Goal: Navigation & Orientation: Find specific page/section

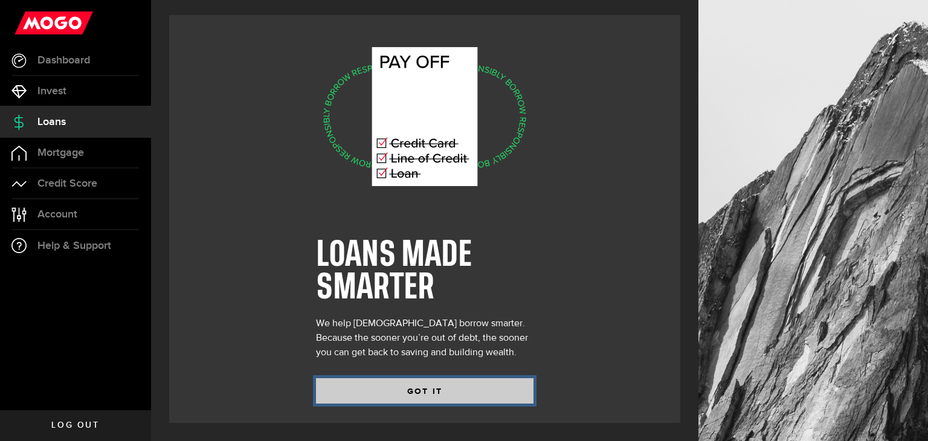
click at [373, 388] on button "GOT IT" at bounding box center [424, 390] width 217 height 25
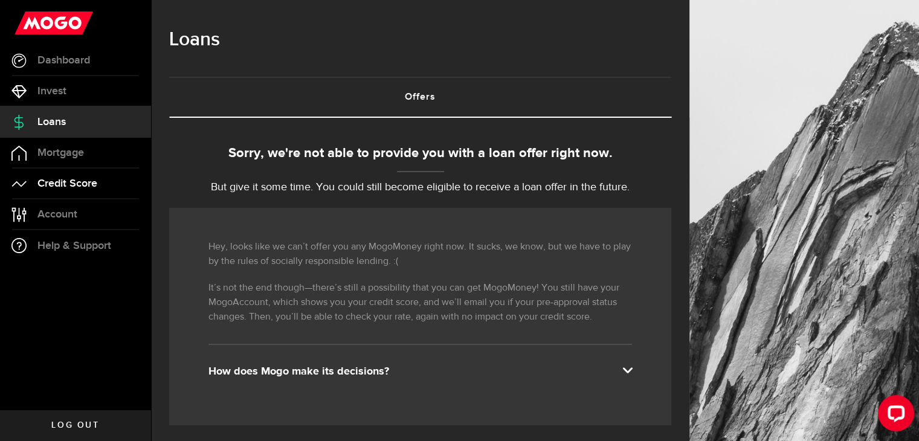
click at [72, 186] on span "Credit Score" at bounding box center [67, 183] width 60 height 11
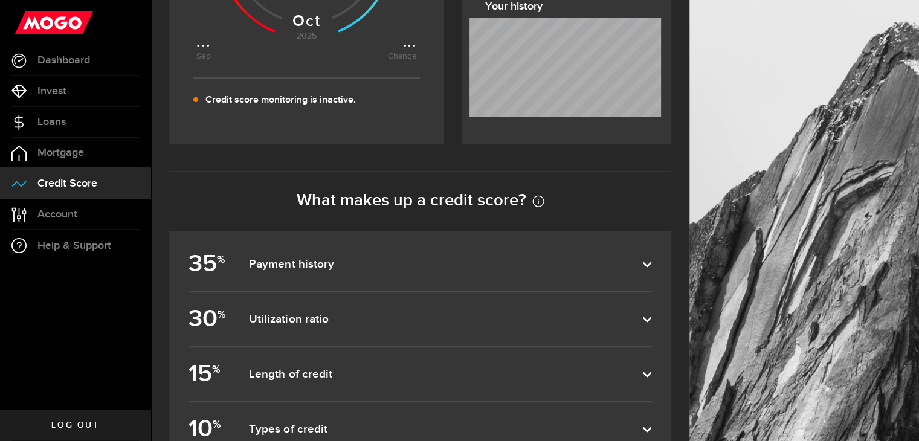
scroll to position [464, 0]
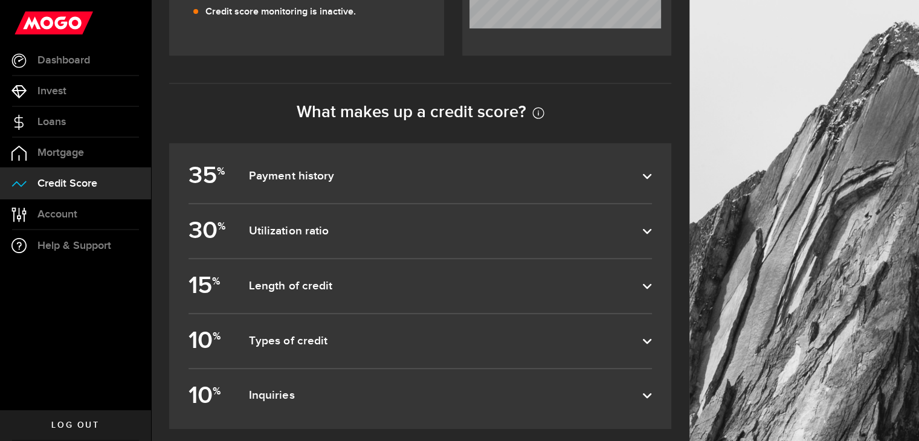
click at [521, 173] on dfn "Payment history" at bounding box center [445, 176] width 393 height 14
click at [0, 0] on input "35 % Payment history" at bounding box center [0, 0] width 0 height 0
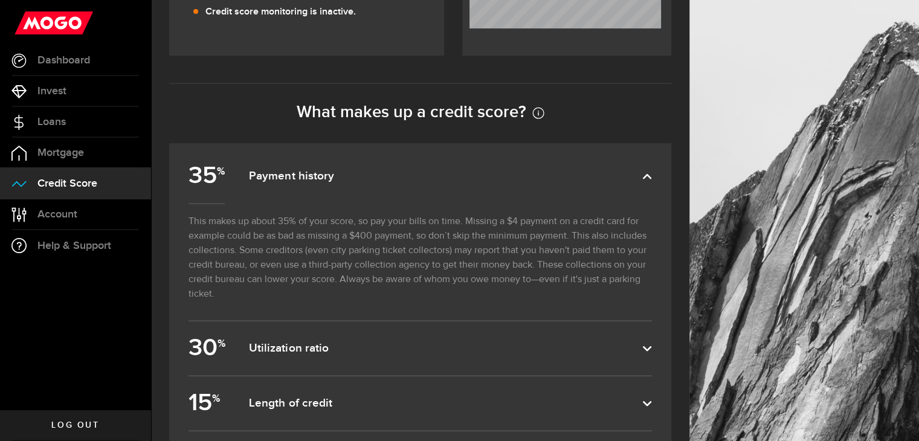
click at [521, 173] on dfn "Payment history" at bounding box center [445, 176] width 393 height 14
click at [0, 0] on input "35 % Payment history" at bounding box center [0, 0] width 0 height 0
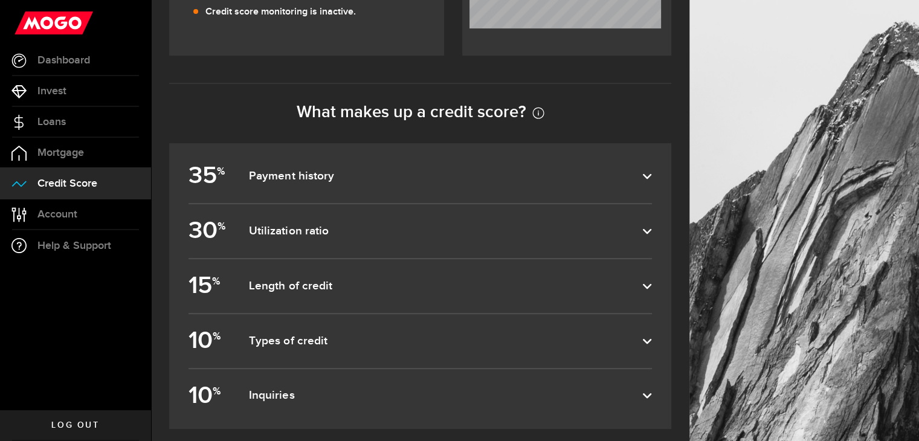
click at [459, 336] on dfn "Types of credit" at bounding box center [445, 341] width 393 height 14
click at [0, 0] on input "10 % Types of credit" at bounding box center [0, 0] width 0 height 0
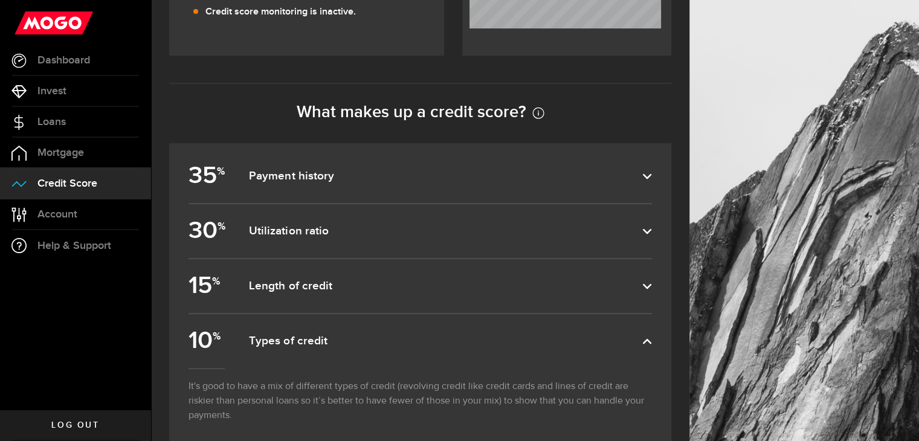
click at [459, 336] on dfn "Types of credit" at bounding box center [445, 341] width 393 height 14
click at [0, 0] on input "10 % Types of credit" at bounding box center [0, 0] width 0 height 0
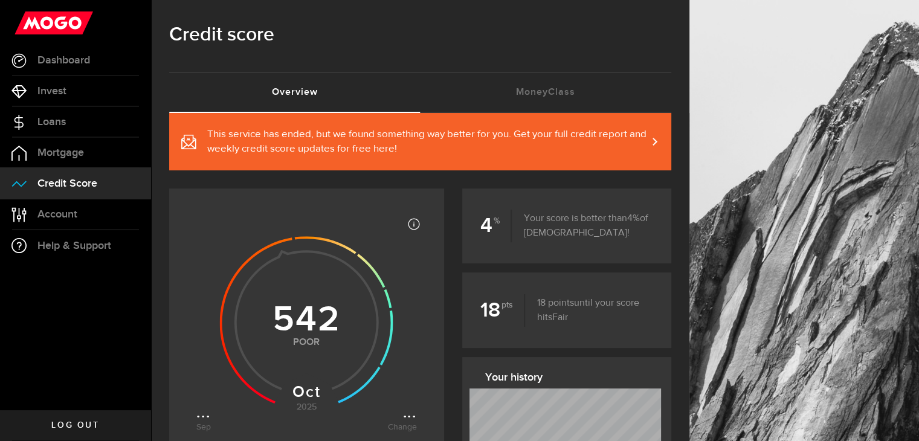
scroll to position [0, 0]
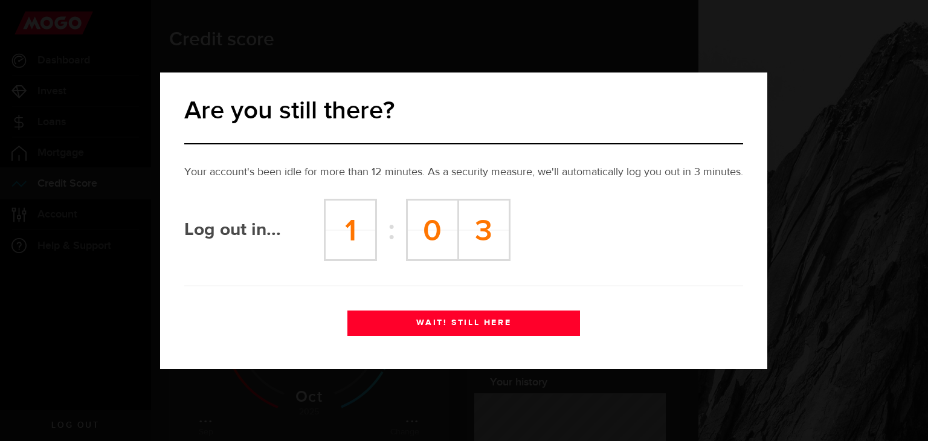
click at [518, 317] on button "WAIT! STILL HERE" at bounding box center [463, 323] width 233 height 25
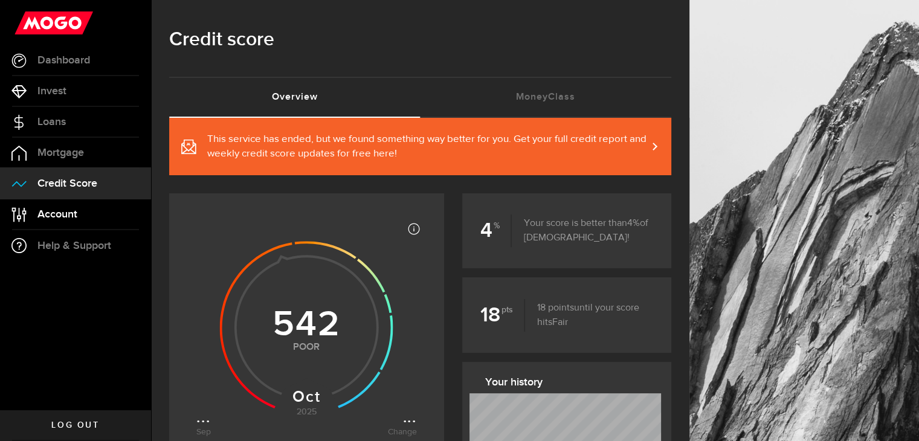
click at [100, 223] on link "Account Compte" at bounding box center [75, 214] width 151 height 30
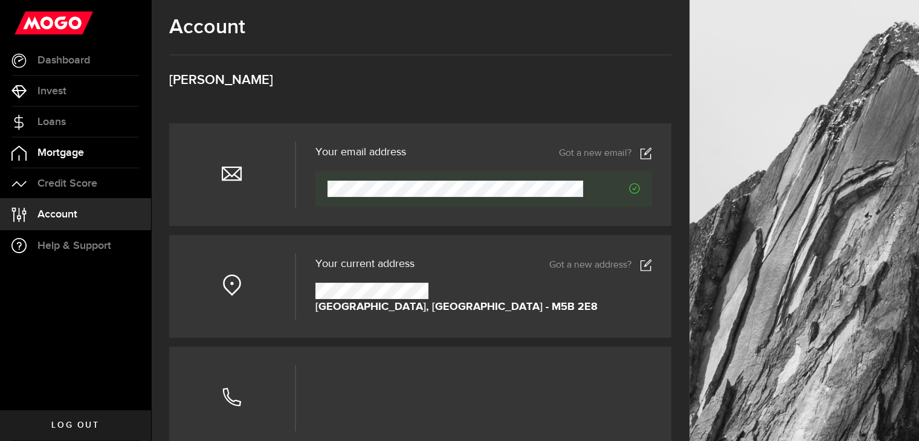
click at [79, 150] on span "Mortgage" at bounding box center [60, 152] width 47 height 11
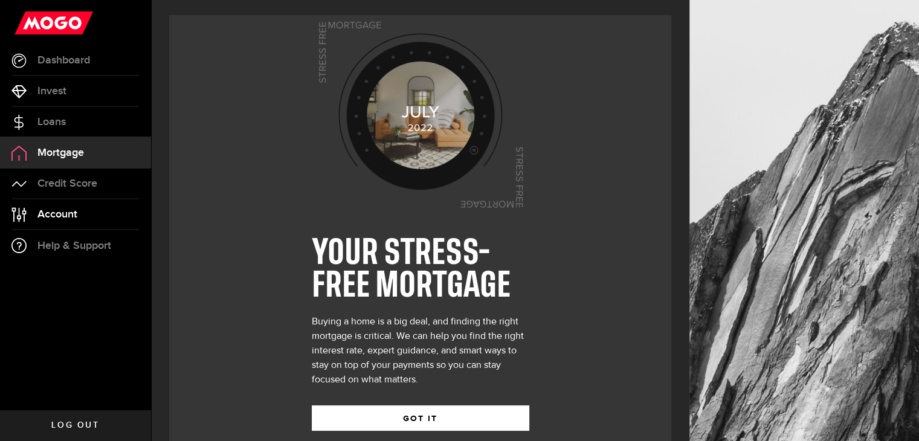
click at [75, 213] on span "Account" at bounding box center [57, 214] width 40 height 11
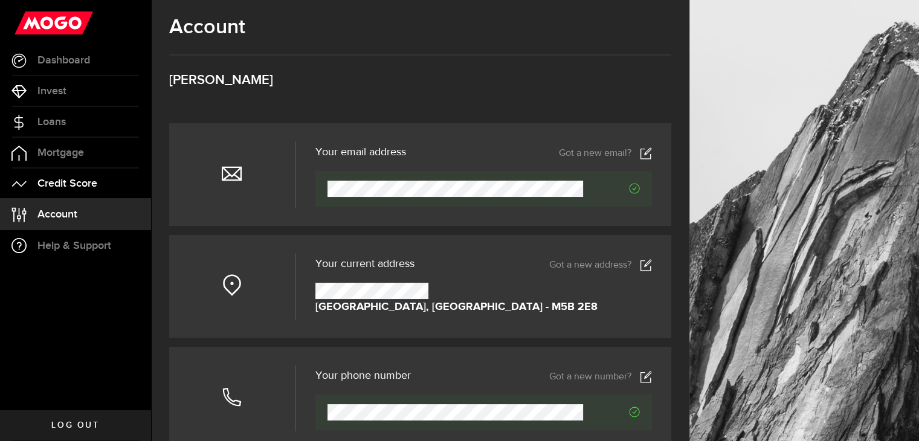
click at [82, 184] on span "Credit Score" at bounding box center [67, 183] width 60 height 11
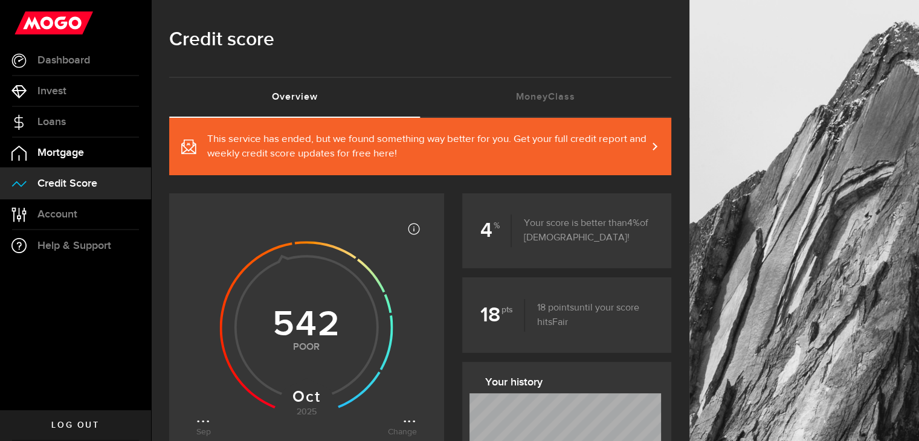
click at [82, 153] on span "Mortgage" at bounding box center [60, 152] width 47 height 11
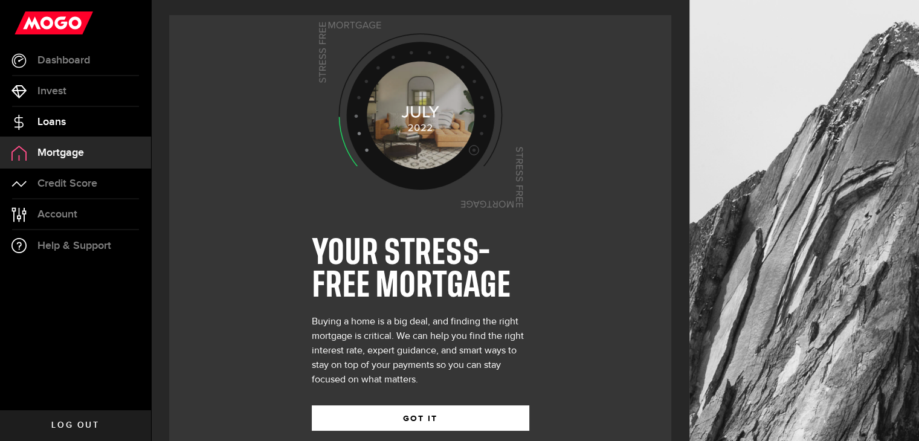
click at [74, 117] on link "Loans" at bounding box center [75, 122] width 151 height 30
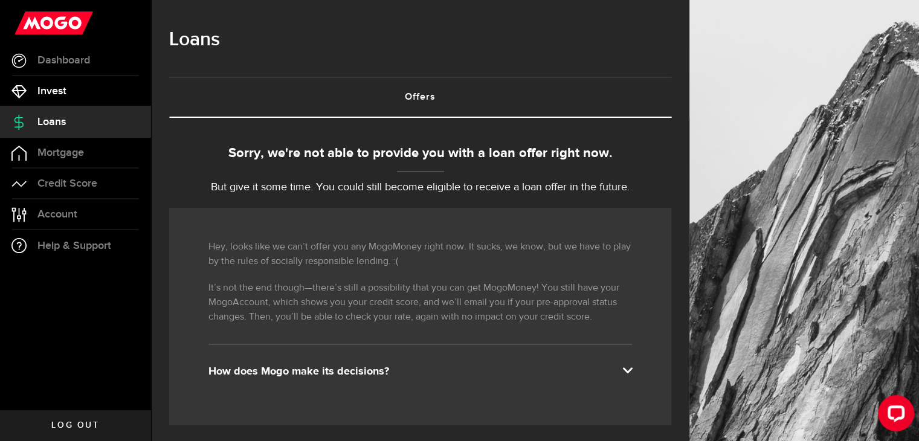
click at [52, 83] on link "Invest" at bounding box center [75, 91] width 151 height 30
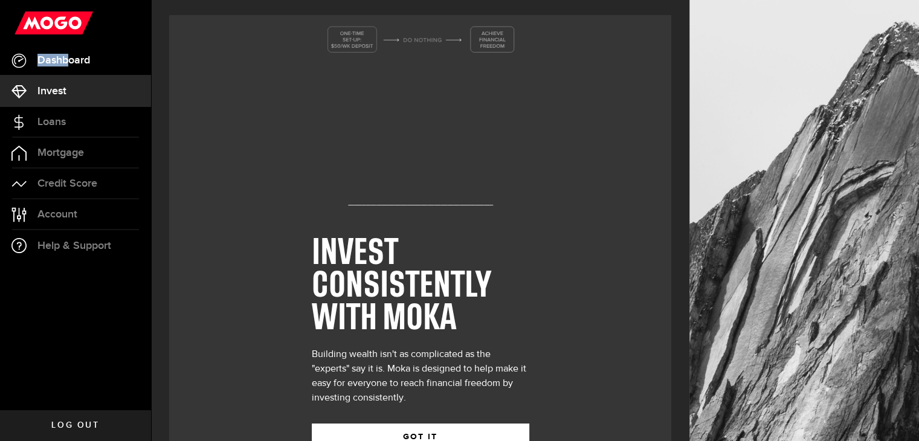
drag, startPoint x: 76, startPoint y: 42, endPoint x: 69, endPoint y: 63, distance: 22.6
click at [69, 63] on div "Dashboard Dashboard Bitcoin Bitcoin Invest Invest Loans Loans Mortgage Mortgage…" at bounding box center [75, 220] width 151 height 441
click at [69, 63] on span "Dashboard" at bounding box center [63, 60] width 53 height 11
